Goal: Task Accomplishment & Management: Manage account settings

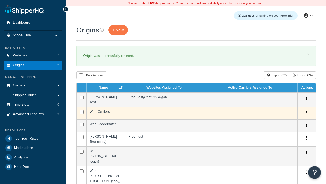
click at [307, 111] on icon "button" at bounding box center [307, 113] width 1 height 4
click at [0, 0] on link "Delete" at bounding box center [0, 0] width 0 height 0
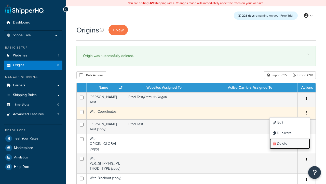
click at [290, 142] on link "Delete" at bounding box center [290, 143] width 40 height 10
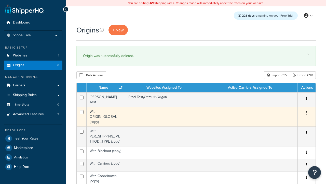
click at [307, 111] on icon "button" at bounding box center [307, 113] width 1 height 4
click at [0, 0] on link "Delete" at bounding box center [0, 0] width 0 height 0
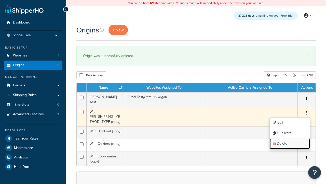
click at [290, 142] on link "Delete" at bounding box center [290, 143] width 40 height 10
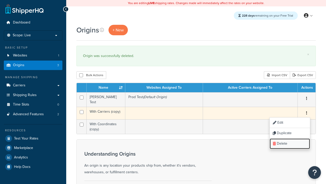
click at [290, 142] on link "Delete" at bounding box center [290, 143] width 40 height 10
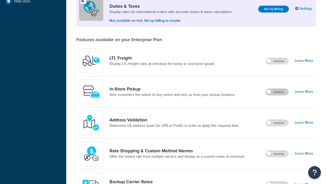
click at [277, 92] on label "Inactive" at bounding box center [277, 92] width 22 height 6
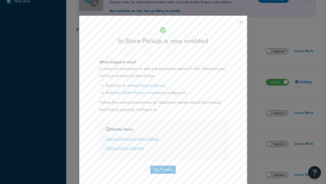
click at [234, 24] on button "button" at bounding box center [233, 23] width 1 height 1
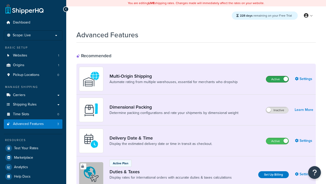
click at [278, 79] on label "Active" at bounding box center [277, 79] width 22 height 6
